Goal: Navigation & Orientation: Find specific page/section

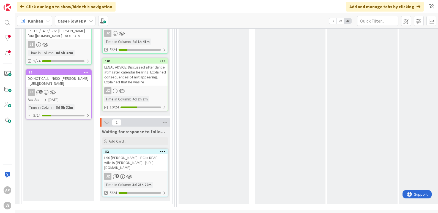
scroll to position [263, 144]
click at [64, 157] on div "Waiting Add Card... 83 AOS IR - [PERSON_NAME] [PERSON_NAME] - [URL][DOMAIN_NAME…" at bounding box center [58, 68] width 70 height 265
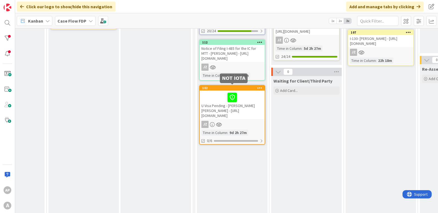
scroll to position [110, 713]
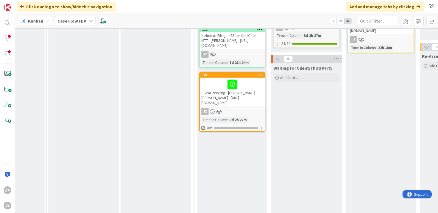
click at [236, 106] on div "U Visa Pending - [PERSON_NAME] [PERSON_NAME] - [URL][DOMAIN_NAME]" at bounding box center [232, 92] width 65 height 29
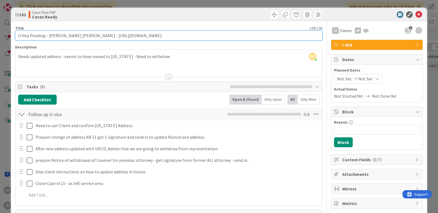
drag, startPoint x: 222, startPoint y: 36, endPoint x: 98, endPoint y: 39, distance: 124.3
click at [98, 39] on input "U Visa Pending - [PERSON_NAME] [PERSON_NAME] - [URL][DOMAIN_NAME]" at bounding box center [168, 36] width 307 height 10
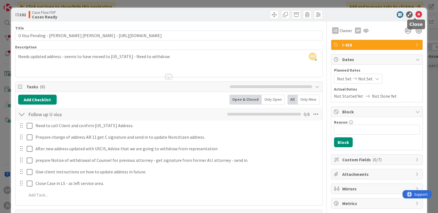
click at [415, 16] on icon at bounding box center [418, 14] width 7 height 7
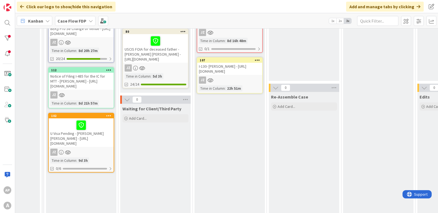
scroll to position [82, 864]
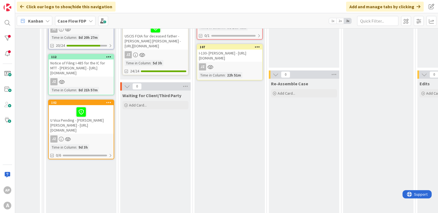
click at [106, 104] on div at bounding box center [109, 103] width 10 height 4
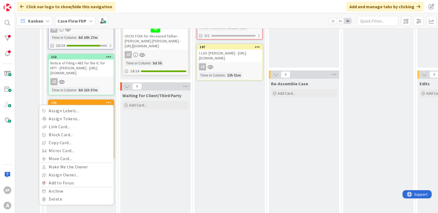
click at [231, 149] on div "Ready for Attorney Work Add Card... 79 [PERSON_NAME] and [PERSON_NAME] - Patern…" at bounding box center [229, 171] width 70 height 395
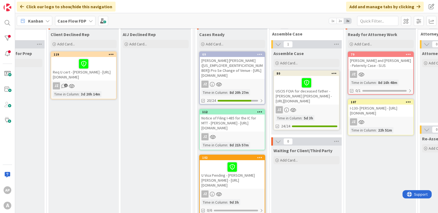
scroll to position [0, 713]
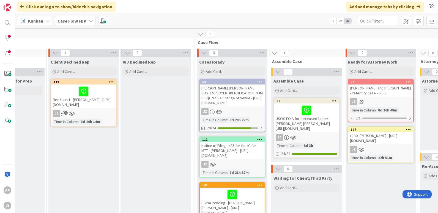
click at [227, 93] on div "[PERSON_NAME] [PERSON_NAME] ([US_EMPLOYER_IDENTIFICATION_NUMBER]) Pro Se Change…" at bounding box center [232, 95] width 65 height 22
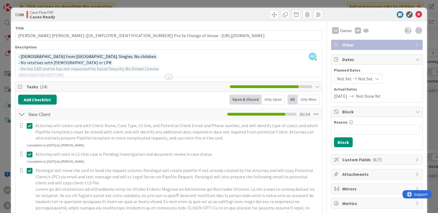
click at [264, 100] on div "Only Open" at bounding box center [272, 100] width 23 height 10
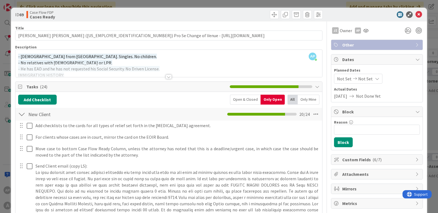
click at [249, 101] on div "Open & Closed" at bounding box center [245, 100] width 31 height 10
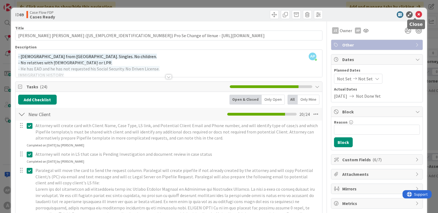
click at [415, 12] on icon at bounding box center [418, 14] width 7 height 7
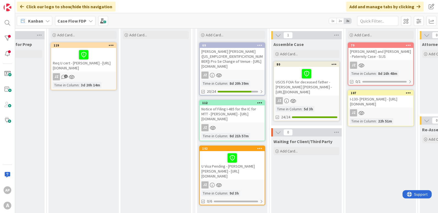
scroll to position [27, 713]
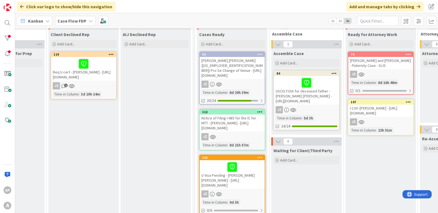
click at [235, 70] on div "[PERSON_NAME] [PERSON_NAME] ([US_EMPLOYER_IDENTIFICATION_NUMBER]) Pro Se Change…" at bounding box center [232, 68] width 65 height 22
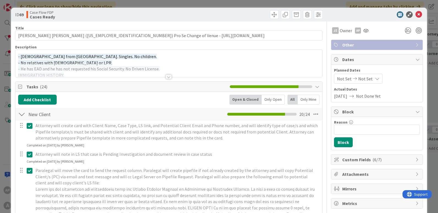
click at [272, 61] on div "- [DEMOGRAPHIC_DATA] from [GEOGRAPHIC_DATA]. Singles. No children. - No relativ…" at bounding box center [168, 64] width 307 height 25
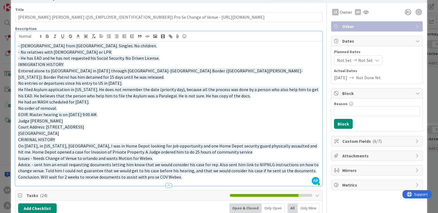
scroll to position [27, 0]
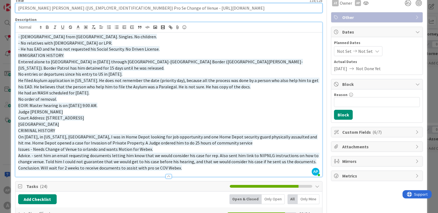
drag, startPoint x: 253, startPoint y: 7, endPoint x: 139, endPoint y: 14, distance: 113.8
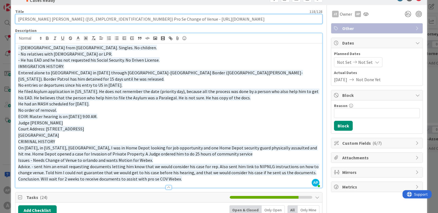
scroll to position [0, 0]
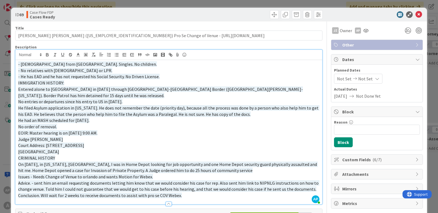
drag, startPoint x: 61, startPoint y: 148, endPoint x: 45, endPoint y: 140, distance: 18.2
click at [45, 140] on div "- [DEMOGRAPHIC_DATA] from [GEOGRAPHIC_DATA]. Singles. No children. - No relativ…" at bounding box center [168, 132] width 307 height 144
copy div "[STREET_ADDRESS]"
